Goal: Find specific page/section: Find specific page/section

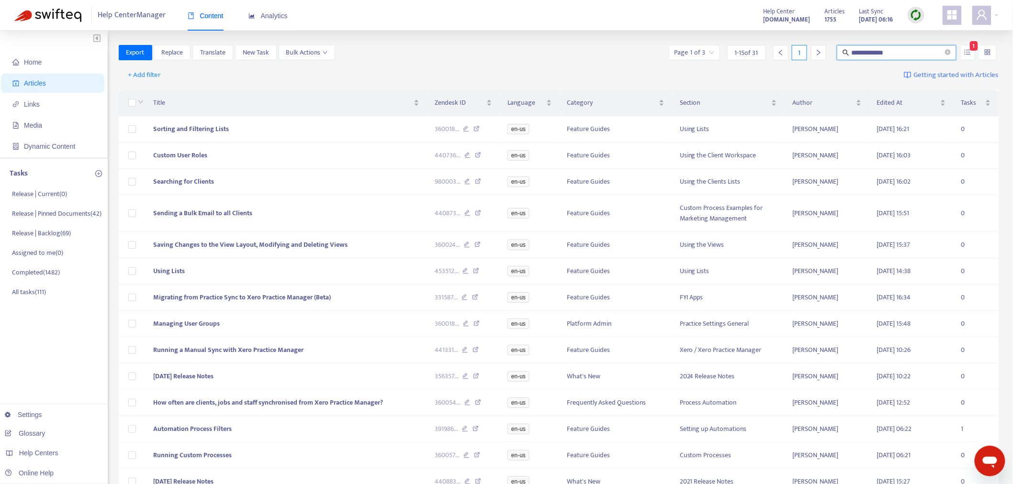
drag, startPoint x: 905, startPoint y: 54, endPoint x: 777, endPoint y: 51, distance: 127.8
click at [777, 51] on div "**********" at bounding box center [833, 52] width 332 height 15
paste input "*"
type input "**********"
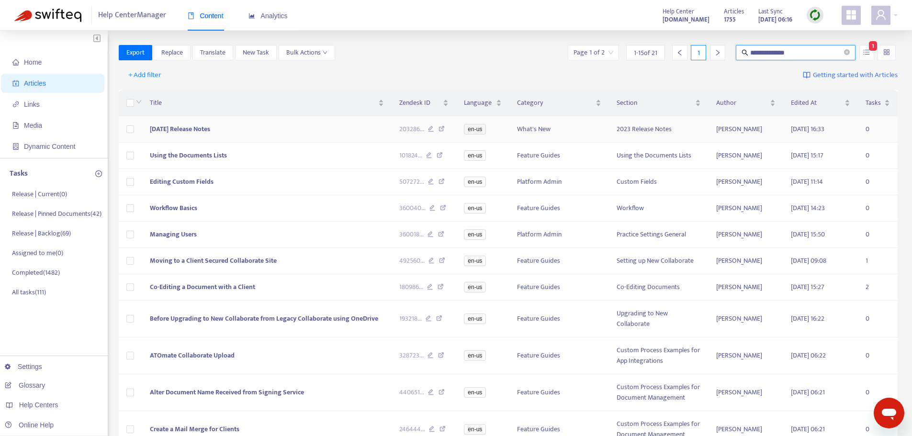
click at [431, 127] on icon at bounding box center [431, 130] width 6 height 9
click at [429, 153] on icon at bounding box center [429, 156] width 6 height 9
click at [429, 181] on icon at bounding box center [431, 183] width 6 height 9
click at [434, 211] on icon at bounding box center [432, 209] width 6 height 9
click at [431, 236] on icon at bounding box center [430, 235] width 6 height 9
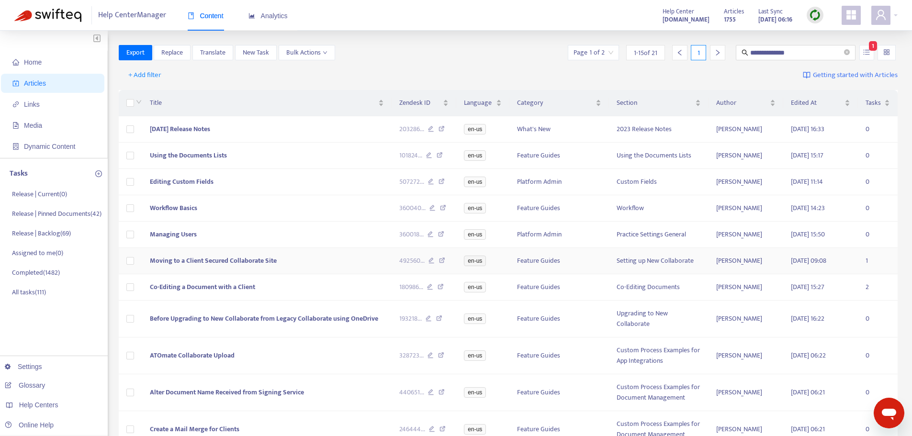
click at [430, 262] on icon at bounding box center [431, 262] width 6 height 9
click at [430, 289] on icon at bounding box center [430, 288] width 6 height 9
click at [428, 324] on icon at bounding box center [429, 319] width 6 height 9
click at [430, 360] on icon at bounding box center [430, 356] width 6 height 9
click at [431, 396] on icon at bounding box center [431, 393] width 6 height 9
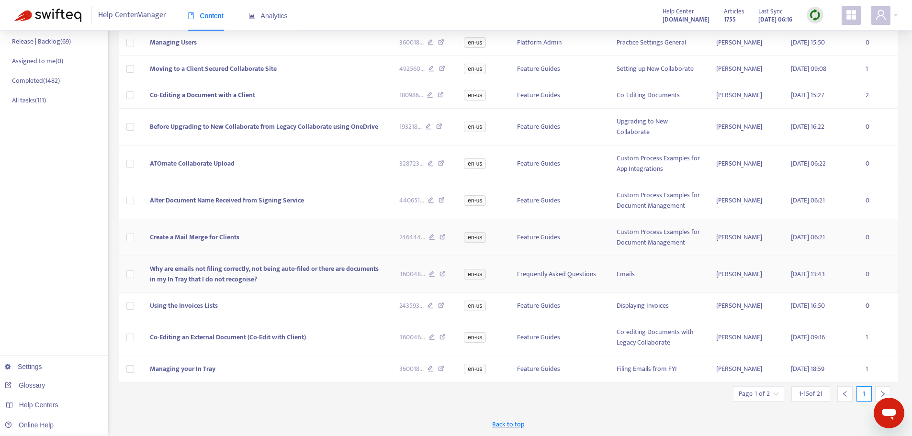
scroll to position [196, 0]
click at [432, 234] on icon at bounding box center [432, 238] width 6 height 9
click at [431, 275] on icon at bounding box center [432, 275] width 6 height 9
click at [432, 303] on icon at bounding box center [430, 307] width 6 height 9
click at [430, 339] on icon at bounding box center [432, 338] width 6 height 9
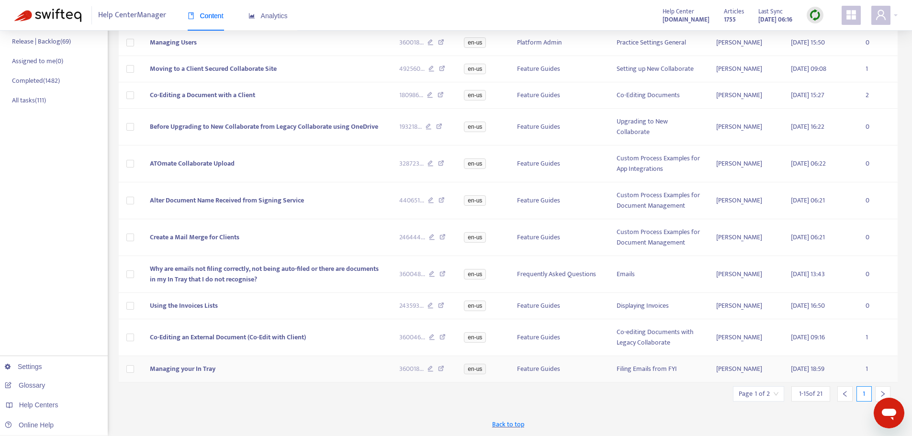
click at [430, 367] on icon at bounding box center [430, 370] width 6 height 9
click at [884, 393] on icon "right" at bounding box center [882, 394] width 7 height 7
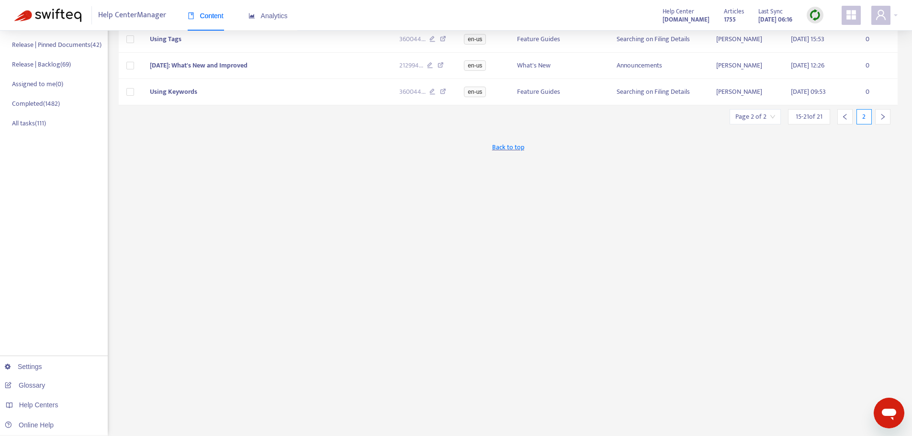
scroll to position [0, 0]
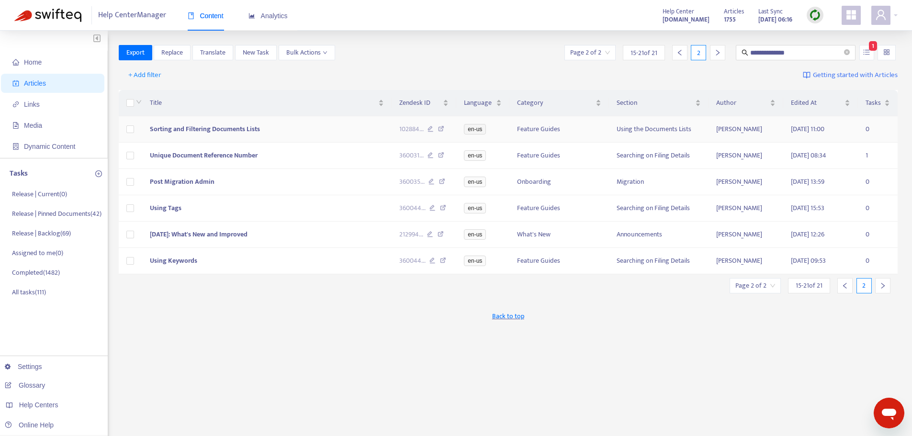
click at [428, 131] on icon at bounding box center [430, 130] width 6 height 9
click at [432, 154] on icon at bounding box center [430, 156] width 6 height 9
click at [431, 182] on icon at bounding box center [431, 183] width 6 height 9
click at [432, 211] on icon at bounding box center [432, 209] width 6 height 9
click at [430, 233] on icon at bounding box center [430, 235] width 6 height 9
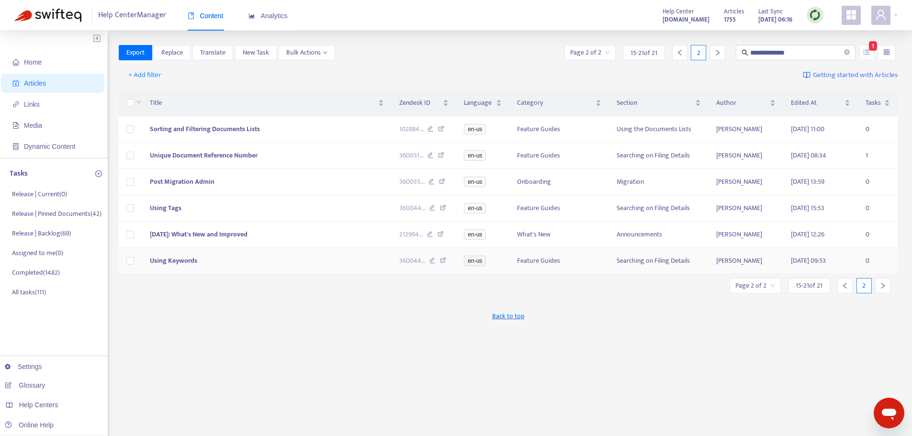
click at [432, 264] on icon at bounding box center [432, 262] width 6 height 9
